Goal: Navigation & Orientation: Find specific page/section

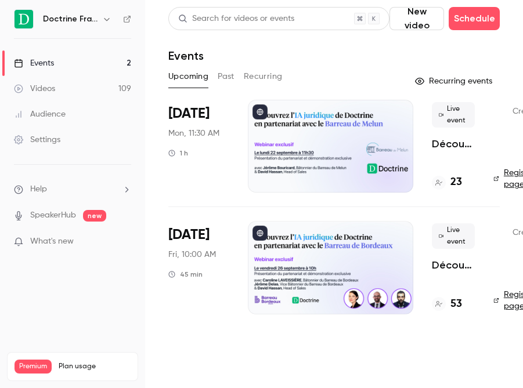
click at [161, 52] on main "Search for videos or events New video Schedule Events Upcoming Past Recurring R…" at bounding box center [334, 194] width 378 height 388
click at [105, 18] on icon "button" at bounding box center [106, 19] width 9 height 9
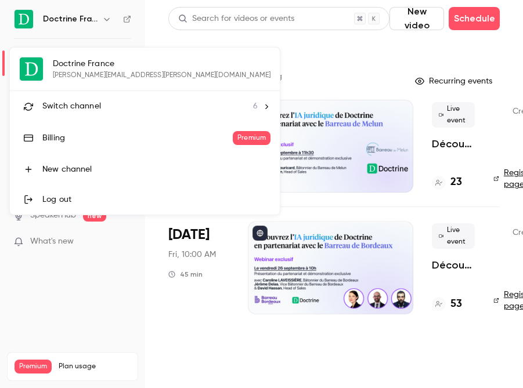
click at [103, 95] on li "Switch channel 6" at bounding box center [145, 106] width 270 height 31
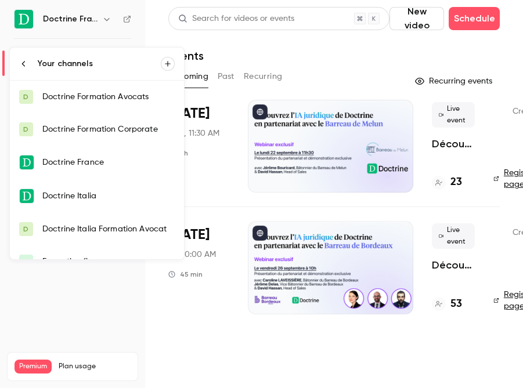
click at [109, 125] on div "Doctrine Formation Corporate" at bounding box center [108, 130] width 132 height 12
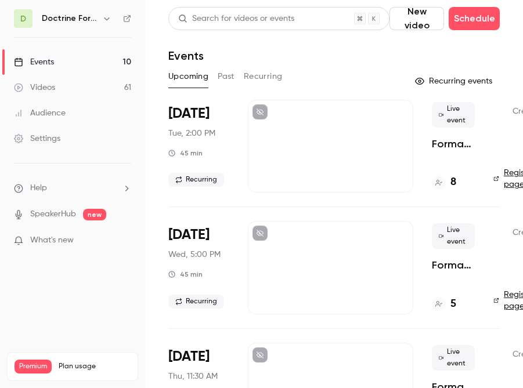
scroll to position [0, 78]
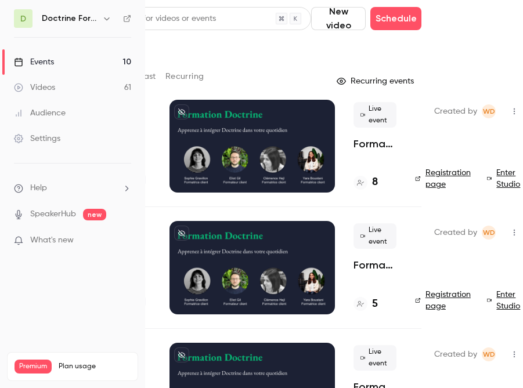
click at [452, 22] on main "Search for videos or events New video Schedule Events Upcoming Past Recurring R…" at bounding box center [334, 194] width 378 height 388
